Goal: Communication & Community: Answer question/provide support

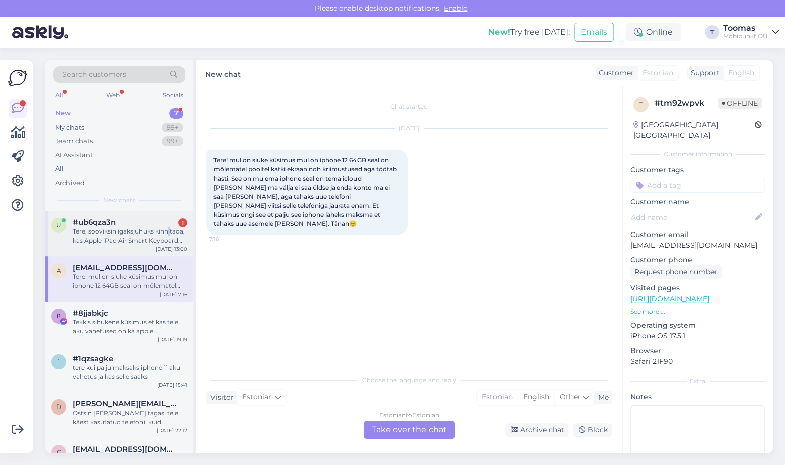
click at [169, 235] on div "Tere, sooviksin igaksjuhuks kinnitada, kas Apple iPad Air Smart Keyboard Folio …" at bounding box center [130, 236] width 115 height 18
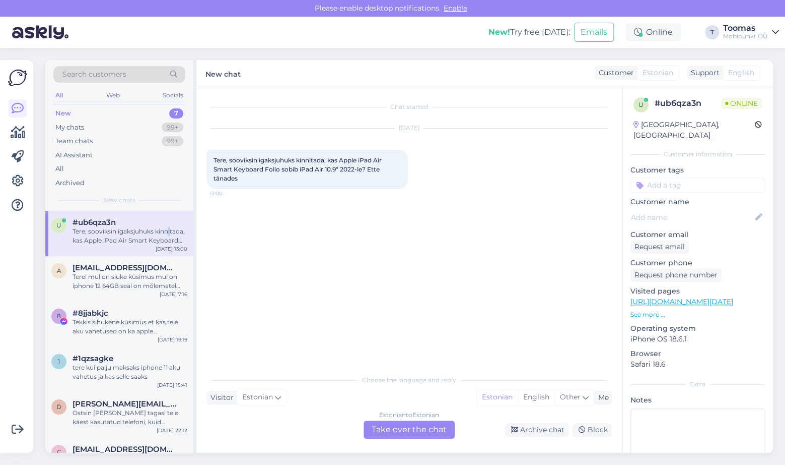
click at [653, 297] on link "[URL][DOMAIN_NAME][DATE]" at bounding box center [682, 301] width 103 height 9
click at [393, 425] on div "Estonian to Estonian Take over the chat" at bounding box center [409, 429] width 91 height 18
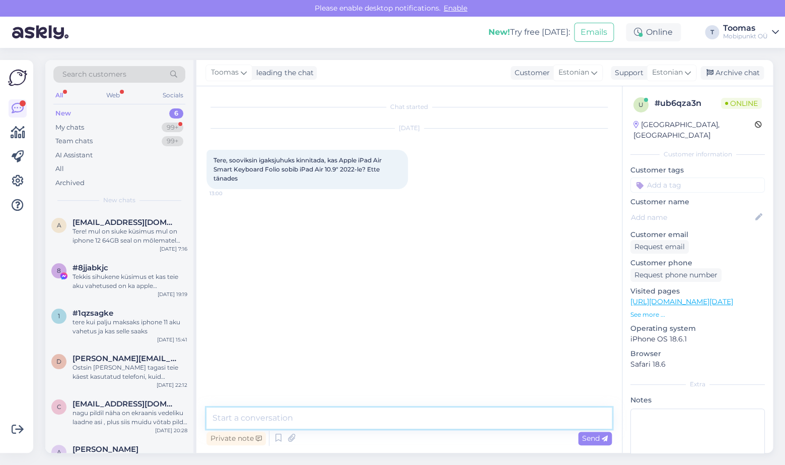
click at [389, 412] on textarea at bounding box center [410, 417] width 406 height 21
type textarea "Tere! Need tooted sobivad omavahel kokku."
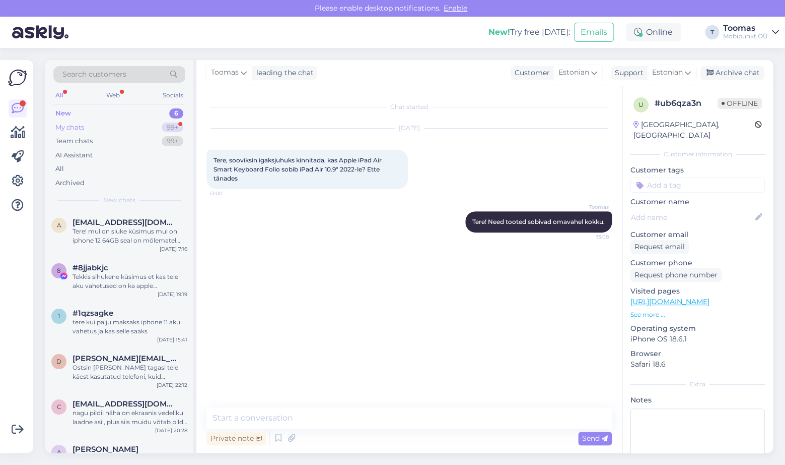
click at [175, 132] on div "99+" at bounding box center [173, 127] width 22 height 10
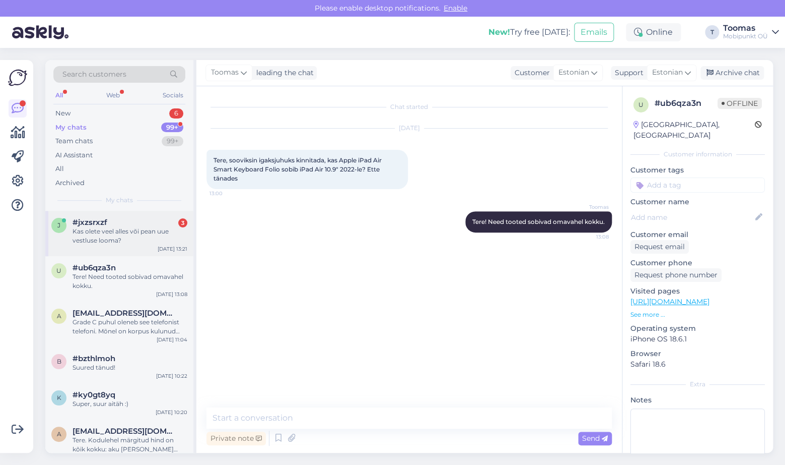
click at [166, 222] on div "#jxzsrxzf 3" at bounding box center [130, 222] width 115 height 9
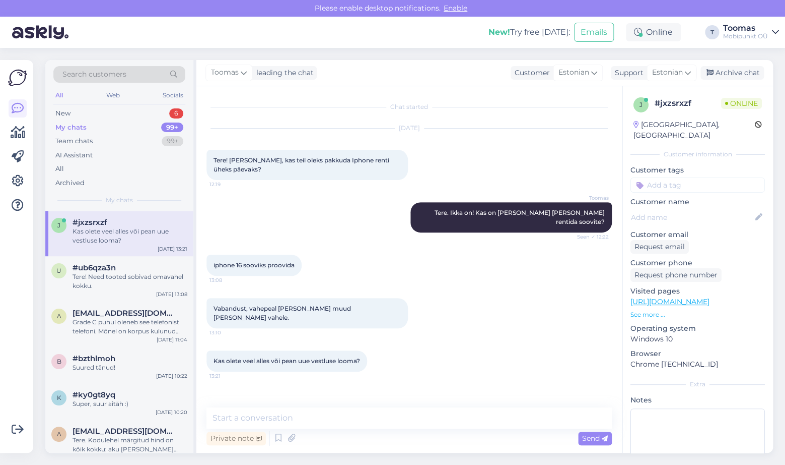
click at [340, 404] on div "Chat started [DATE] Tere! [PERSON_NAME], kas teil oleks pakkuda Iphone renti üh…" at bounding box center [409, 269] width 426 height 366
click at [336, 411] on textarea at bounding box center [410, 417] width 406 height 21
type textarea "Vestlus on veel alles ilusti :)"
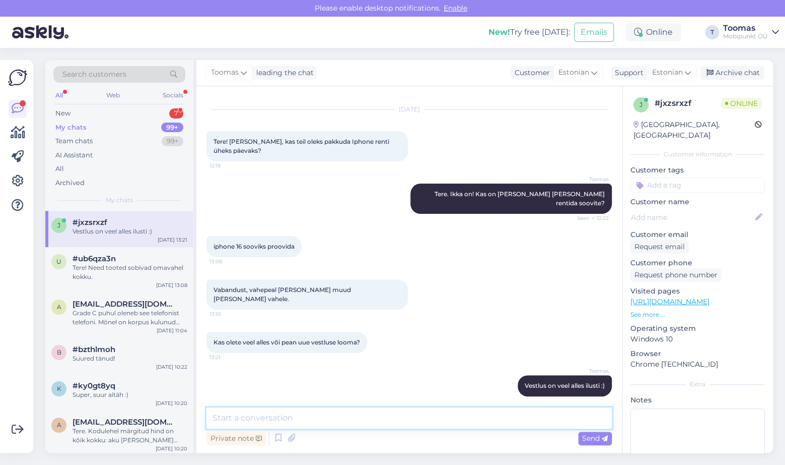
type textarea "A"
type textarea "Momendil meil oleks renti pakkuda"
click at [329, 422] on textarea "Momendil meil oleks renti pakkuda" at bounding box center [410, 417] width 406 height 21
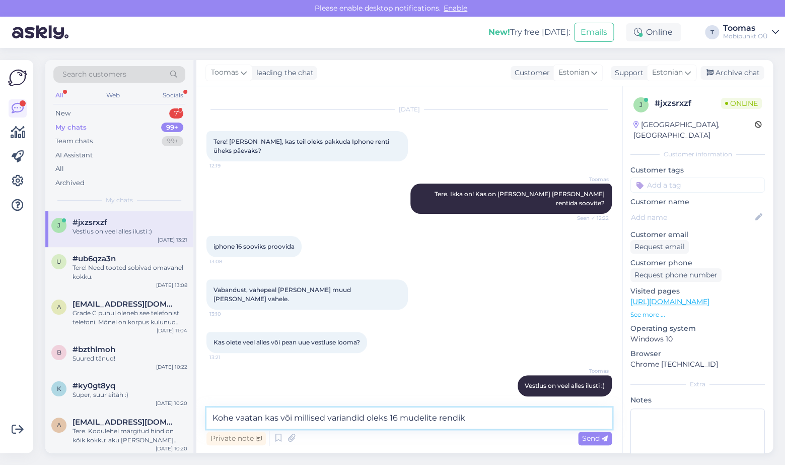
type textarea "Kohe vaatan kas või millised variandid oleks 16 mudelite rendiks"
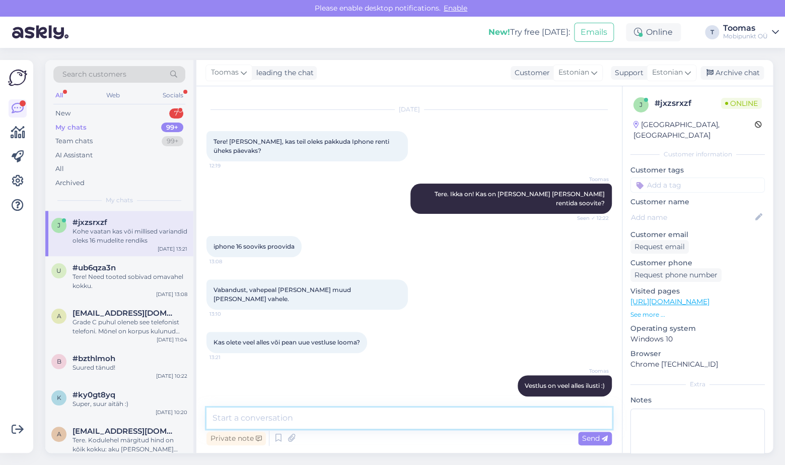
scroll to position [71, 0]
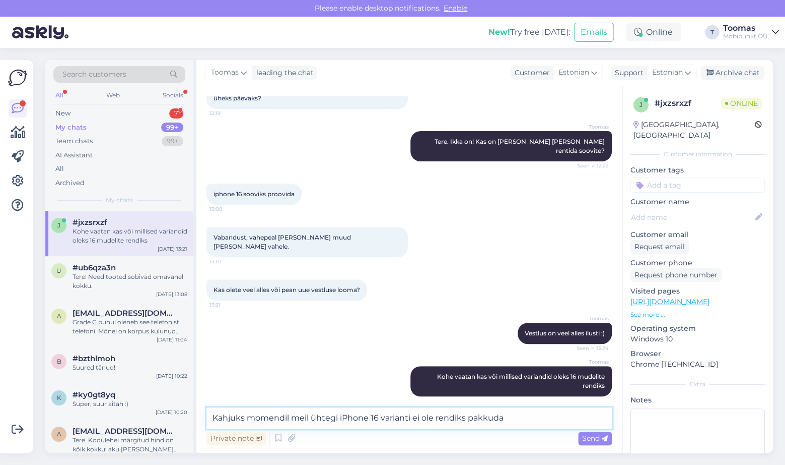
type textarea "Kahjuks momendil meil ühtegi iPhone 16 varianti ei ole rendiks pakkuda."
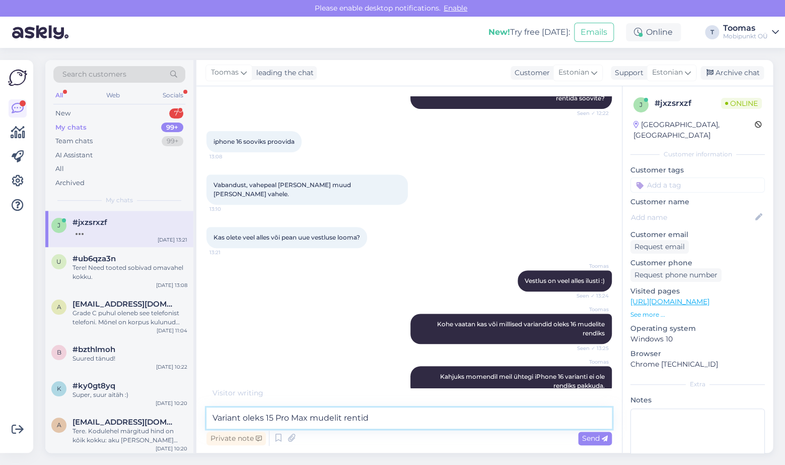
type textarea "Variant oleks 15 Pro Max mudelit rentida"
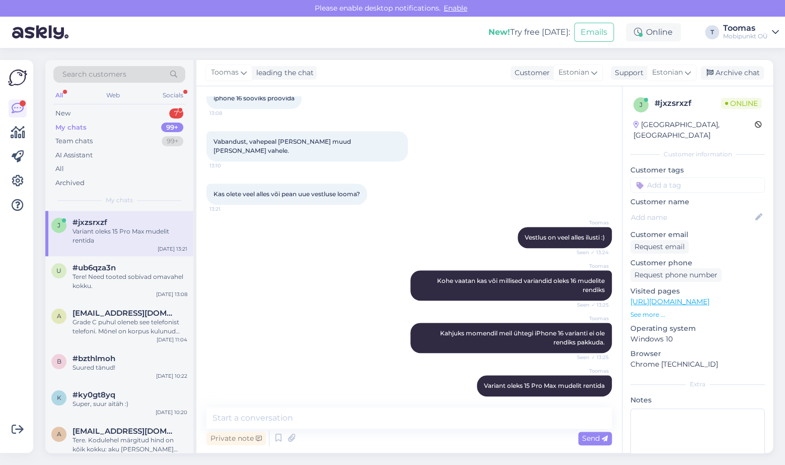
scroll to position [228, 0]
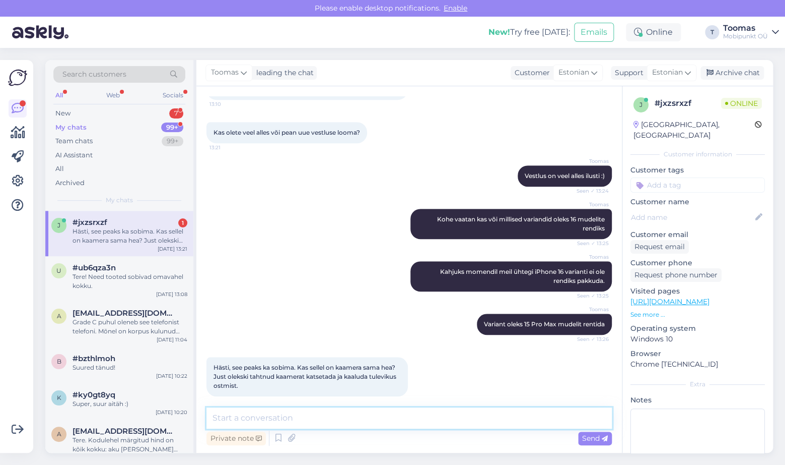
click at [294, 415] on textarea at bounding box center [410, 417] width 406 height 21
type textarea "Kaamera on enam"
type textarea "16 Pro Maxi kaamera on siiski veidi parema kvaliteediga."
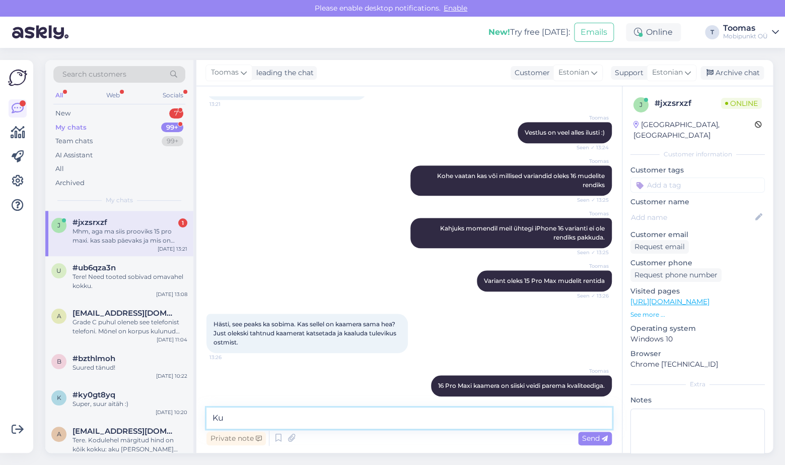
scroll to position [324, 0]
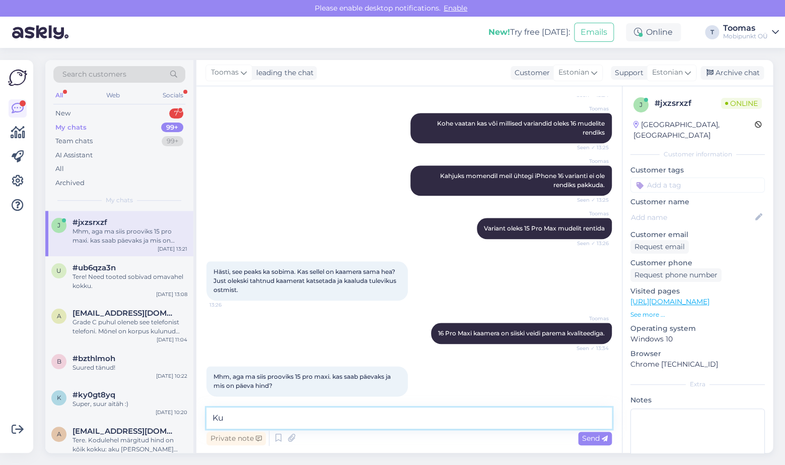
type textarea "K"
type textarea "1"
click at [223, 417] on textarea "20€/päev ning tagatis oleks 950€" at bounding box center [410, 417] width 406 height 21
click at [356, 420] on textarea "23€/päev ning tagatis oleks 950€" at bounding box center [410, 417] width 406 height 21
type textarea "23€/päev ning tagatis oleks 950€."
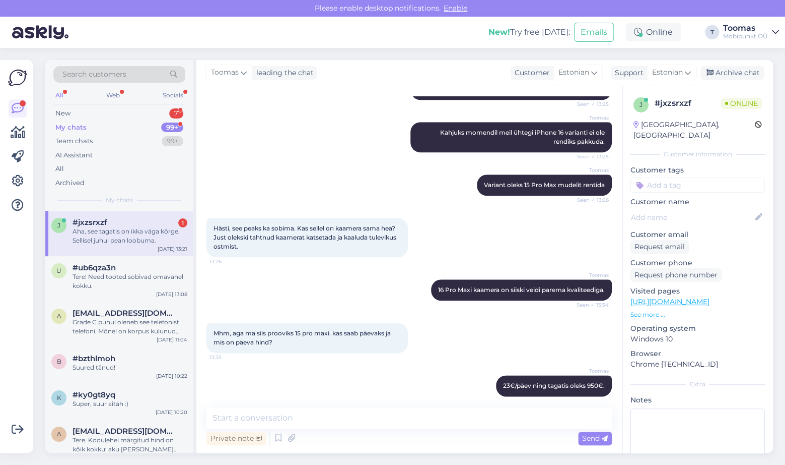
scroll to position [420, 0]
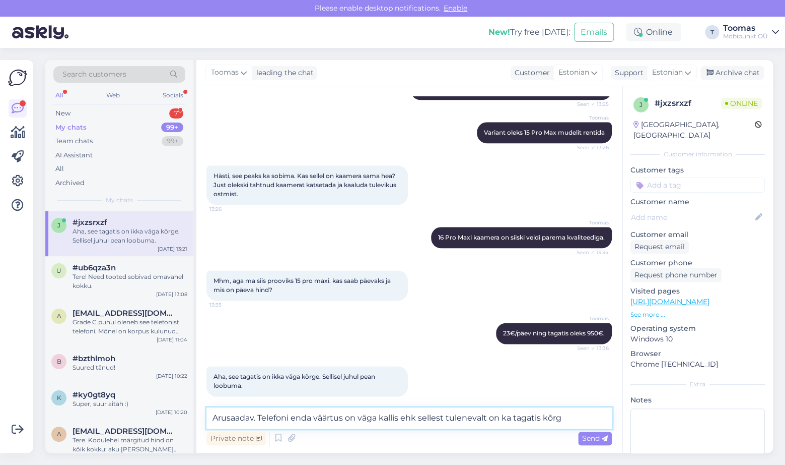
type textarea "Arusaadav. Telefoni enda väärtus on väga kallis ehk sellest tulenevalt on ka ta…"
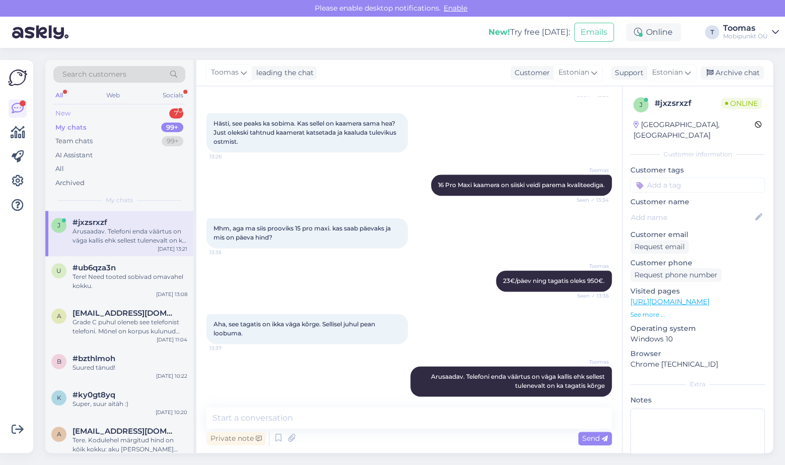
click at [83, 117] on div "New 7" at bounding box center [119, 113] width 132 height 14
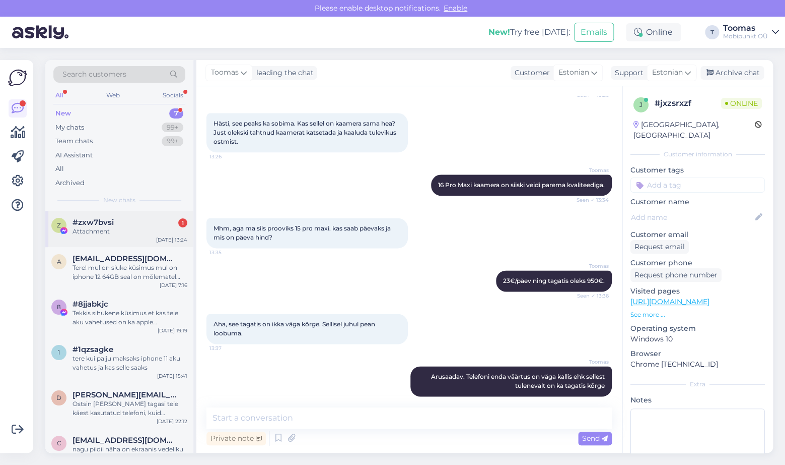
click at [111, 223] on span "#zxw7bvsi" at bounding box center [93, 222] width 41 height 9
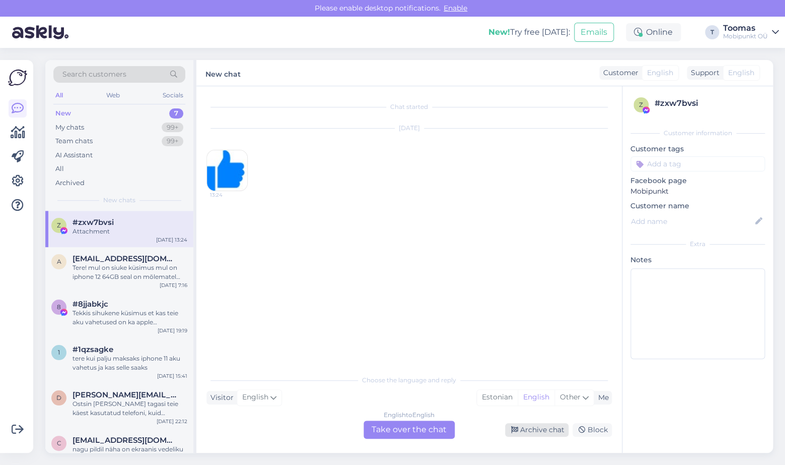
click at [550, 429] on div "Archive chat" at bounding box center [536, 430] width 63 height 14
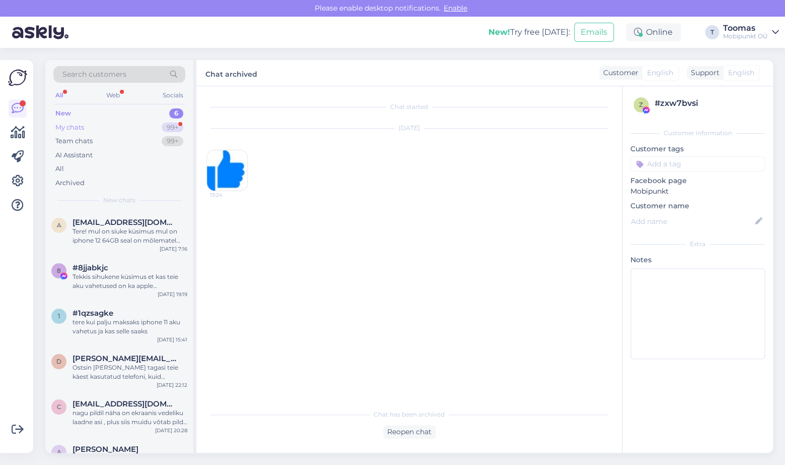
click at [173, 125] on div "99+" at bounding box center [173, 127] width 22 height 10
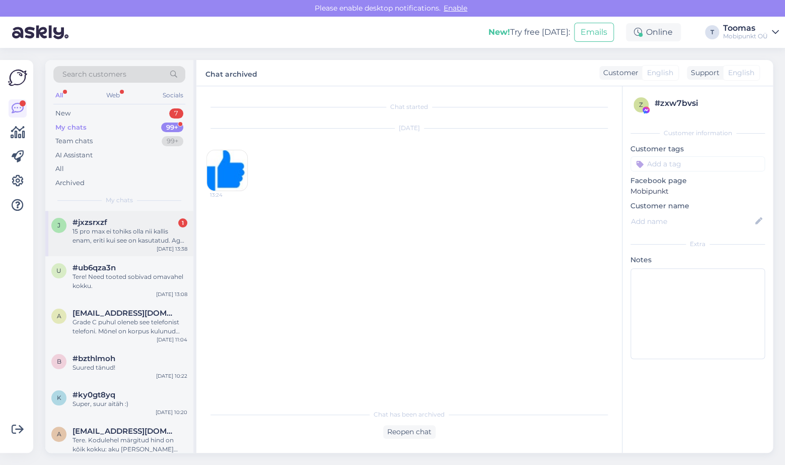
click at [156, 222] on div "#jxzsrxzf 1" at bounding box center [130, 222] width 115 height 9
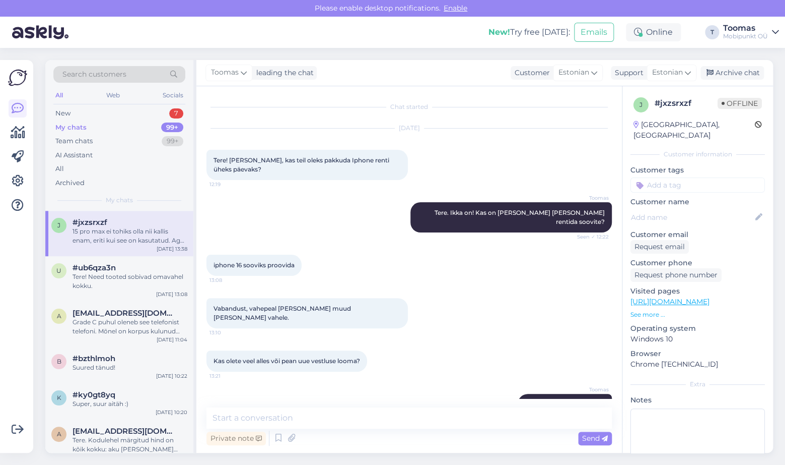
scroll to position [524, 0]
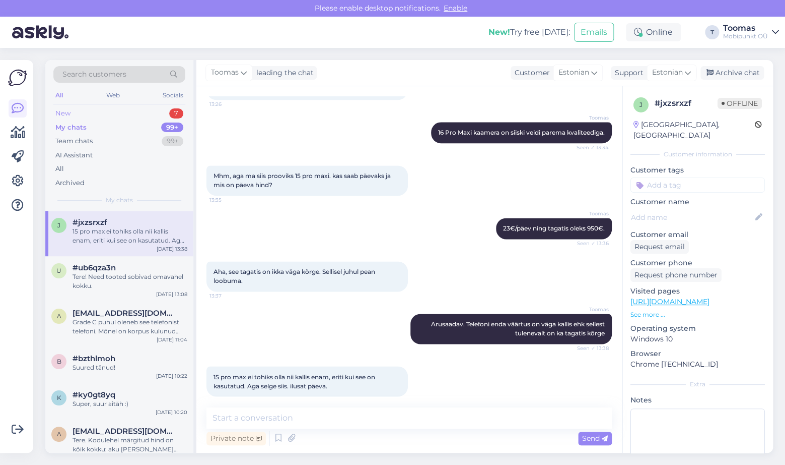
click at [136, 112] on div "New 7" at bounding box center [119, 113] width 132 height 14
